Goal: Go to known website: Access a specific website the user already knows

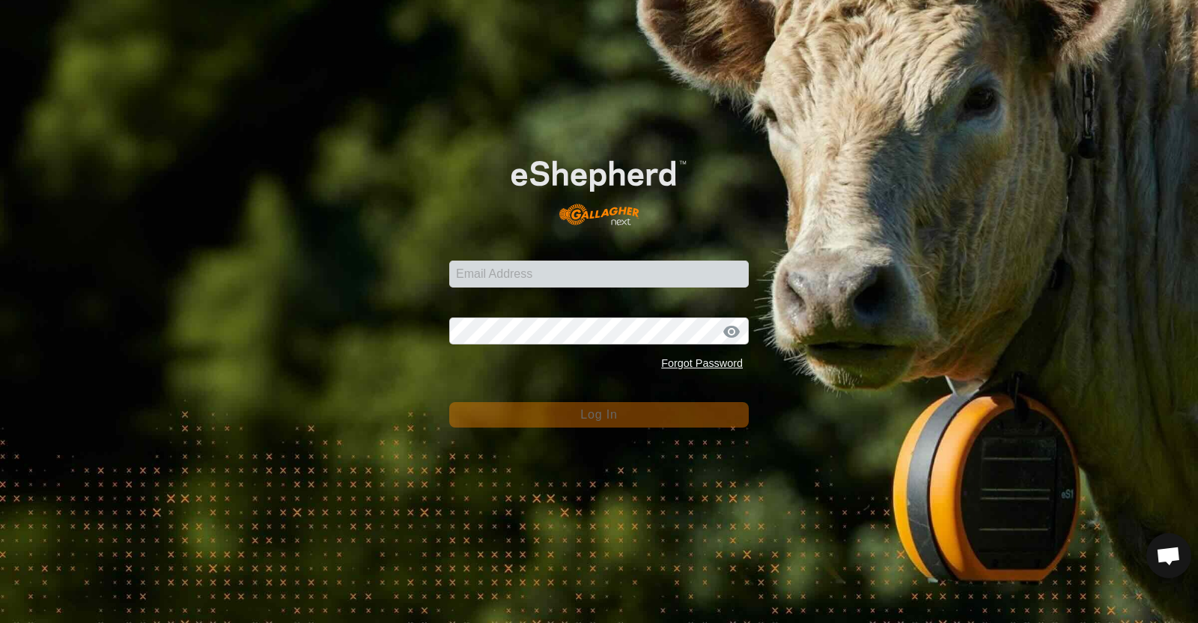
click at [524, 297] on form "Email Address Password Forgot Password Log In" at bounding box center [599, 282] width 300 height 292
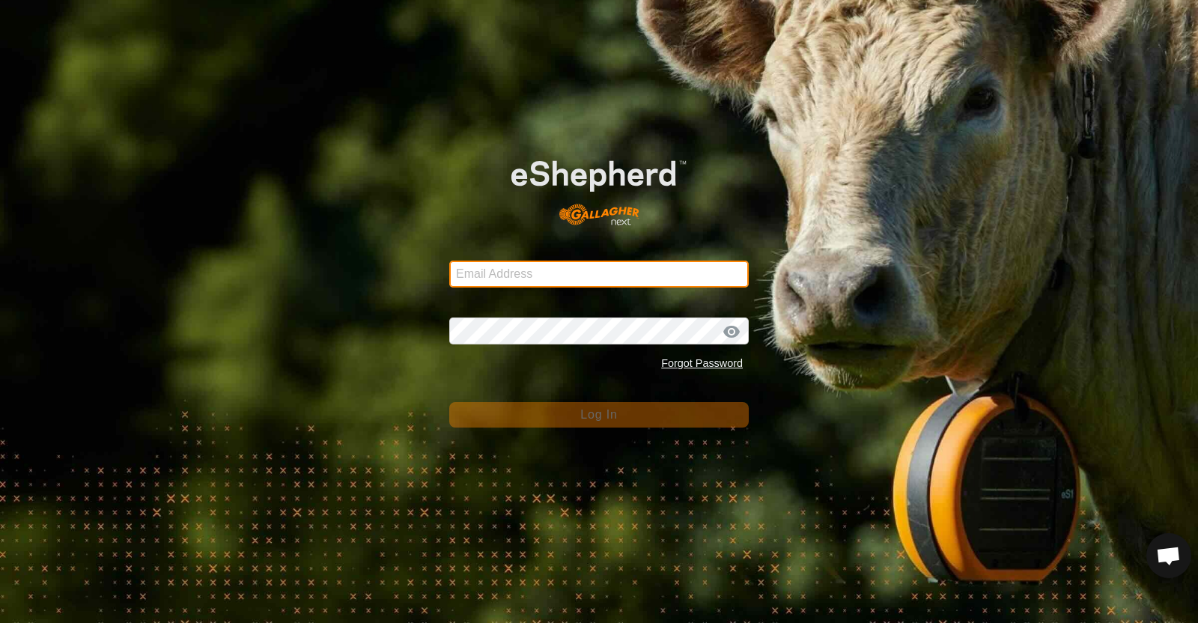
click at [520, 270] on input "Email Address" at bounding box center [599, 274] width 300 height 27
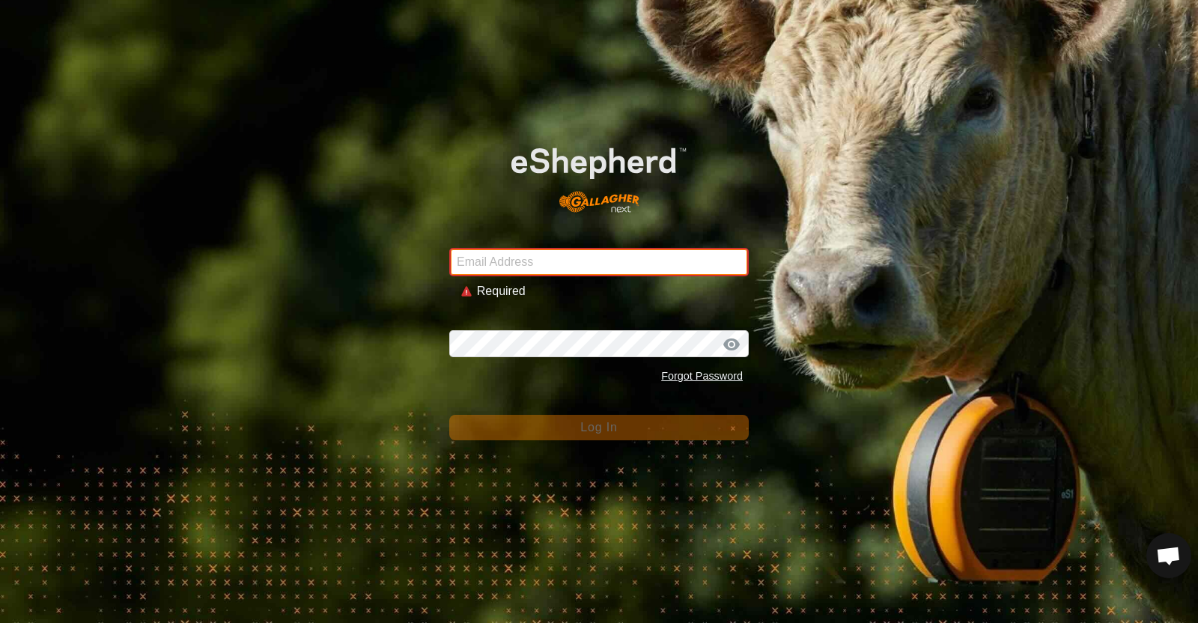
type input "[EMAIL_ADDRESS][DOMAIN_NAME]"
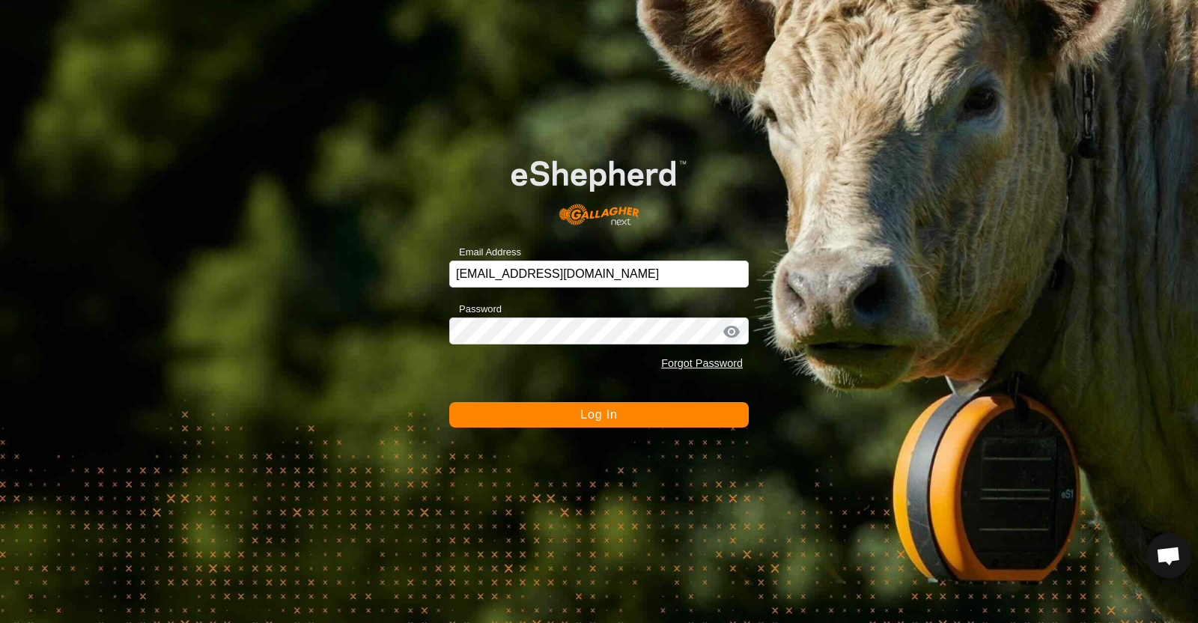
click at [604, 412] on span "Log In" at bounding box center [598, 414] width 37 height 13
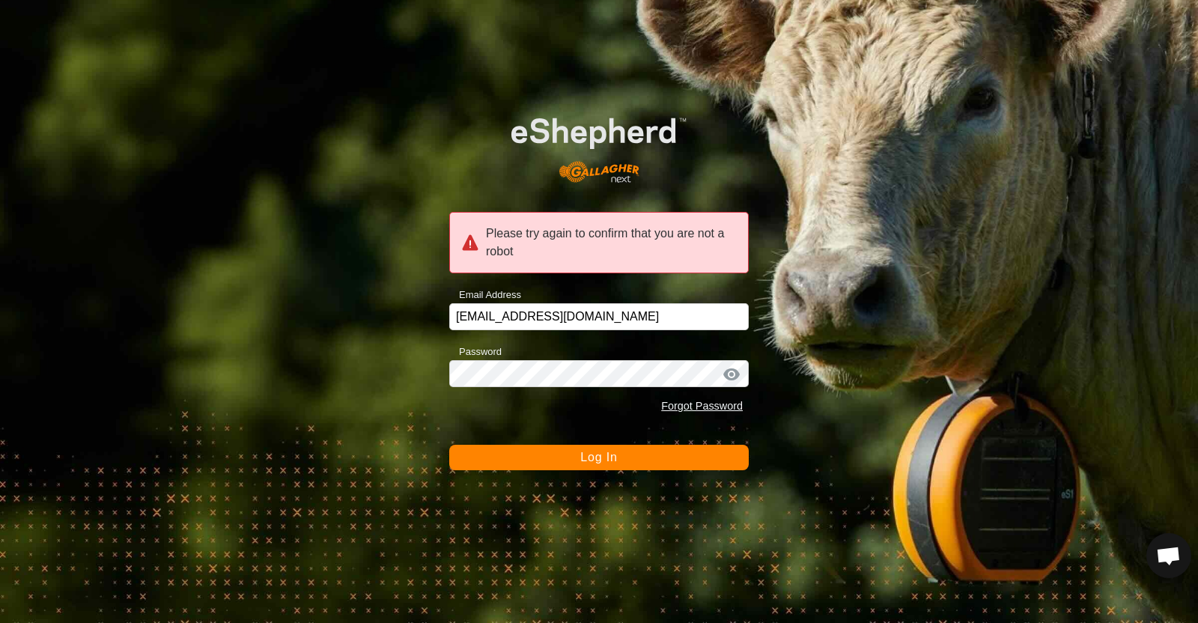
click at [582, 422] on form "Please try again to confirm that you are not a robot Email Address [EMAIL_ADDRE…" at bounding box center [599, 281] width 300 height 377
click at [509, 421] on form "Please try again to confirm that you are not a robot Email Address [EMAIL_ADDRE…" at bounding box center [599, 281] width 300 height 377
click at [532, 413] on div "Forgot Password" at bounding box center [599, 406] width 300 height 28
click at [553, 468] on button "Log In" at bounding box center [599, 457] width 300 height 25
click at [623, 323] on input "[EMAIL_ADDRESS][DOMAIN_NAME]" at bounding box center [599, 316] width 300 height 27
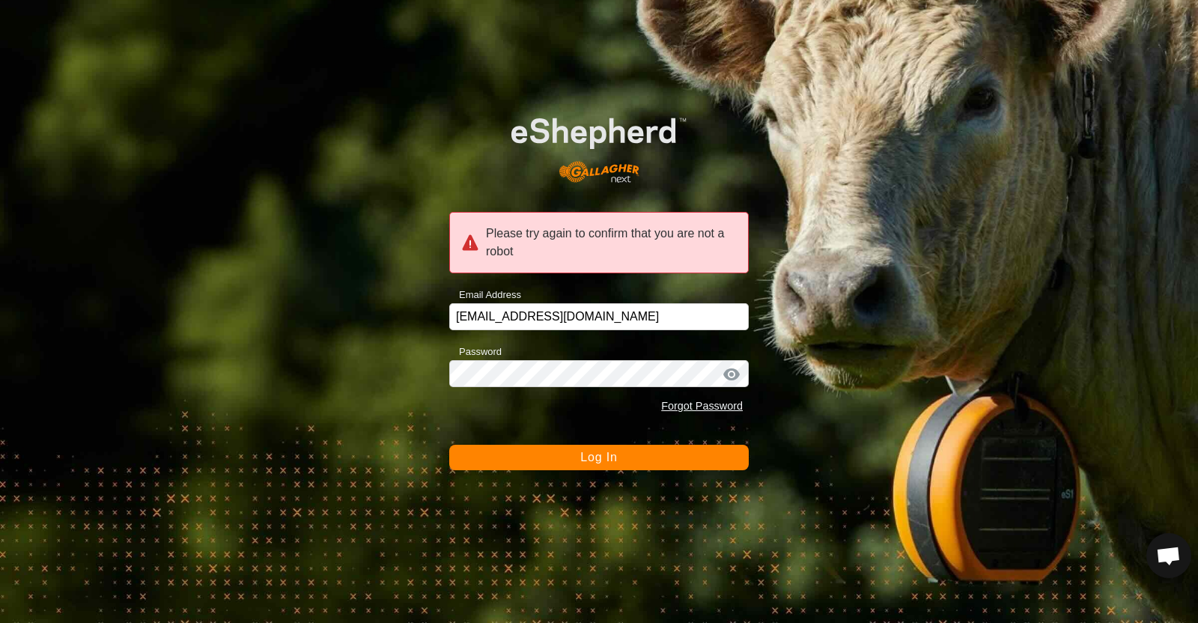
click at [452, 407] on div "Forgot Password" at bounding box center [599, 406] width 300 height 28
click at [494, 465] on button "Log In" at bounding box center [599, 457] width 300 height 25
click at [607, 316] on input "[EMAIL_ADDRESS][DOMAIN_NAME]" at bounding box center [599, 316] width 300 height 27
